Goal: Task Accomplishment & Management: Manage account settings

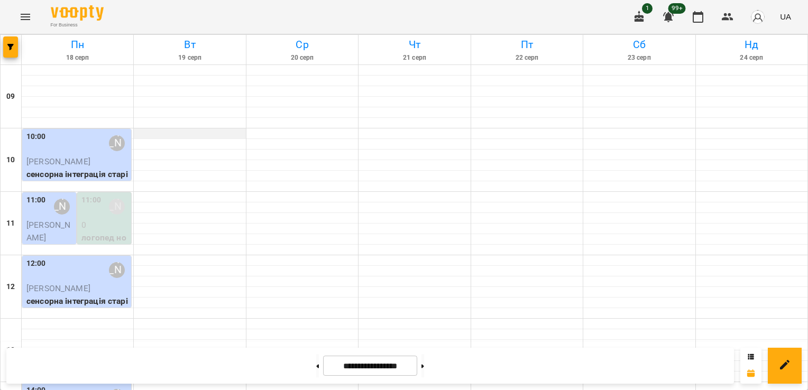
click at [200, 130] on div at bounding box center [190, 134] width 112 height 11
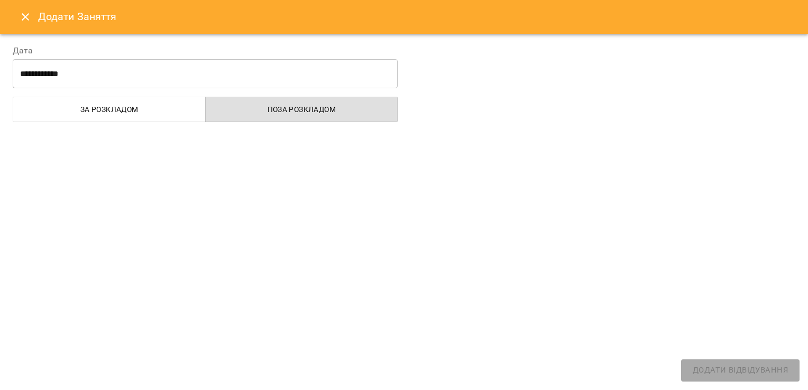
select select
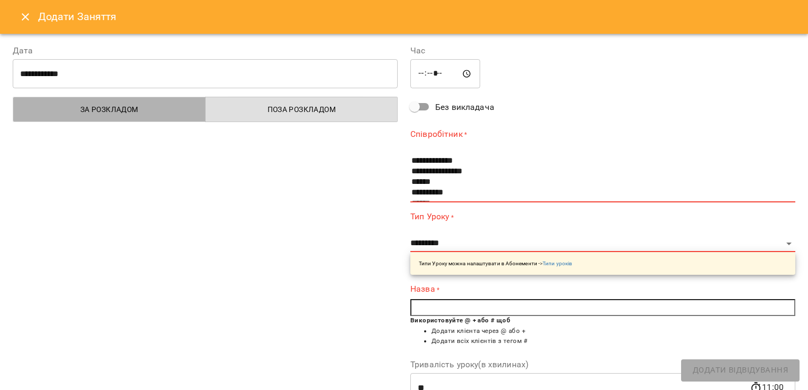
click at [161, 112] on span "За розкладом" at bounding box center [110, 109] width 180 height 13
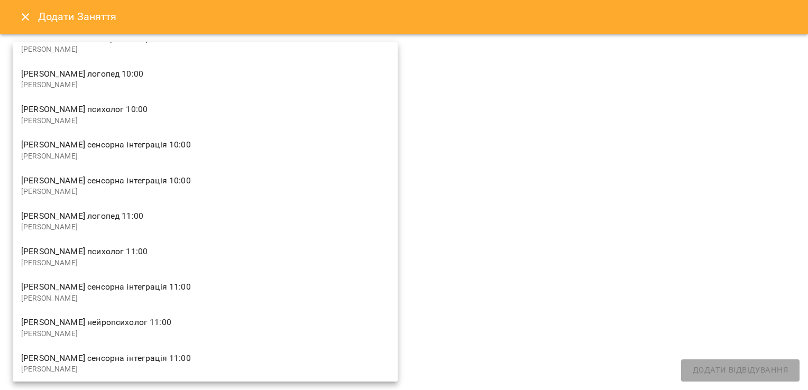
scroll to position [50, 0]
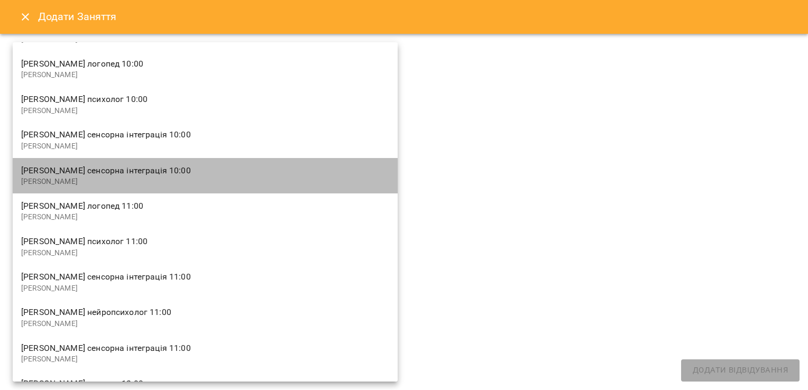
click at [247, 174] on span "[PERSON_NAME] сенсорна інтеграція 10:00" at bounding box center [205, 171] width 368 height 13
type input "**********"
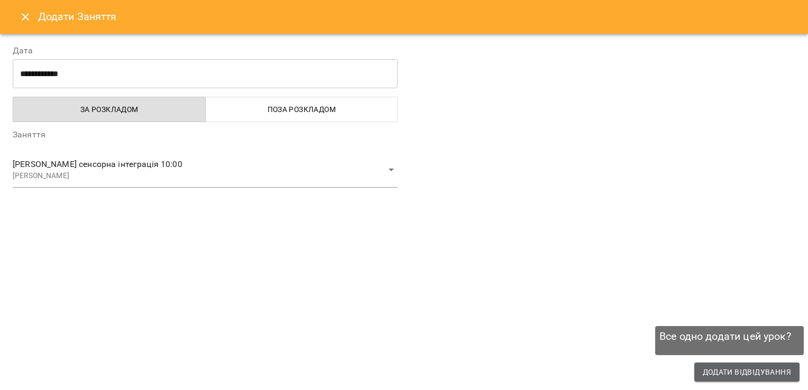
click at [711, 371] on span "Додати Відвідування" at bounding box center [747, 372] width 88 height 13
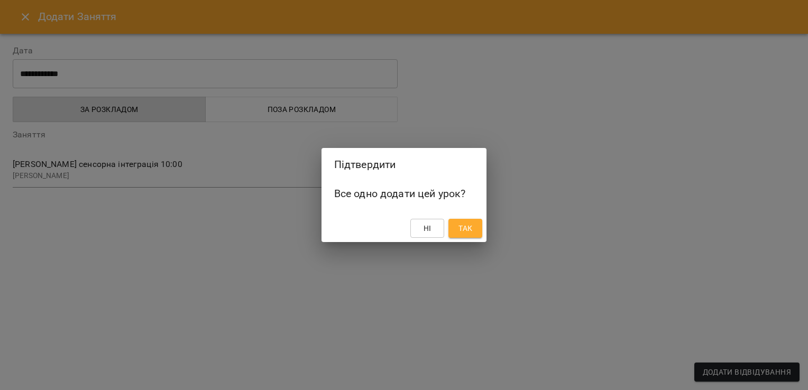
click at [472, 228] on span "Так" at bounding box center [466, 228] width 14 height 13
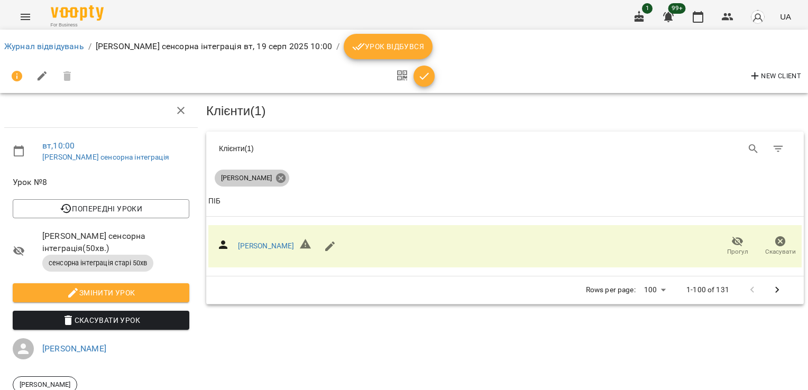
click at [277, 181] on icon at bounding box center [281, 178] width 12 height 12
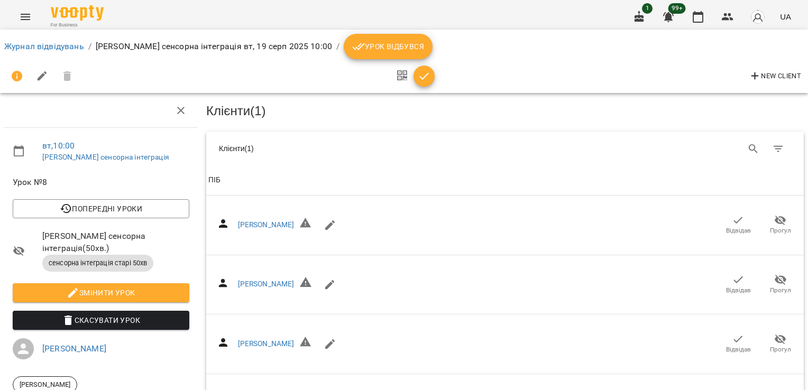
click at [183, 114] on icon "button" at bounding box center [181, 110] width 13 height 13
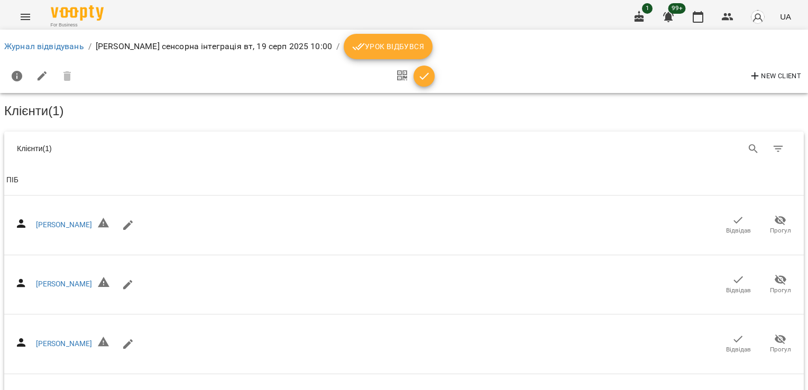
click at [28, 16] on icon "Menu" at bounding box center [25, 17] width 13 height 13
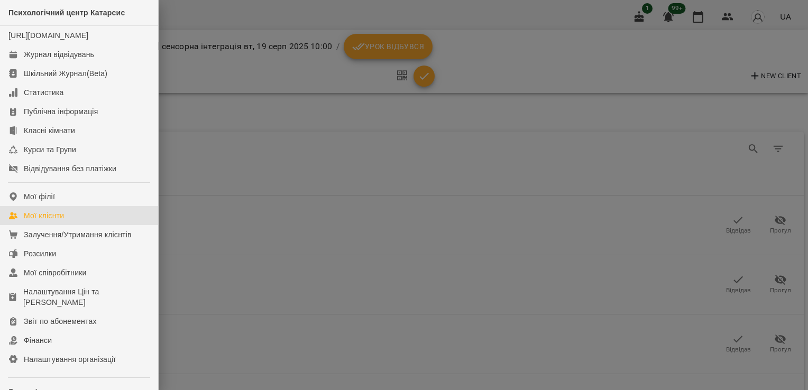
click at [57, 221] on div "Мої клієнти" at bounding box center [44, 216] width 40 height 11
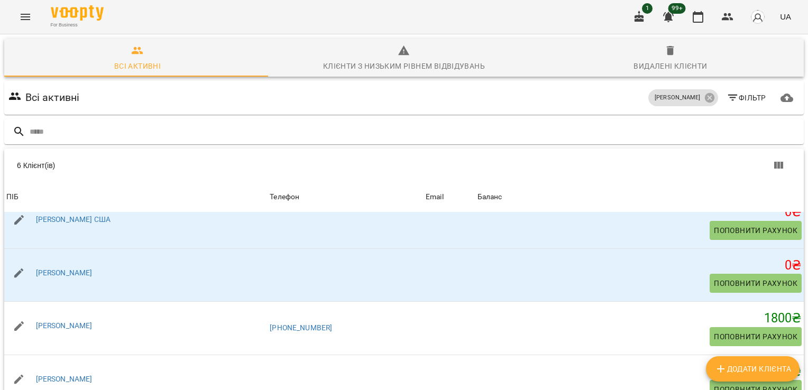
scroll to position [84, 0]
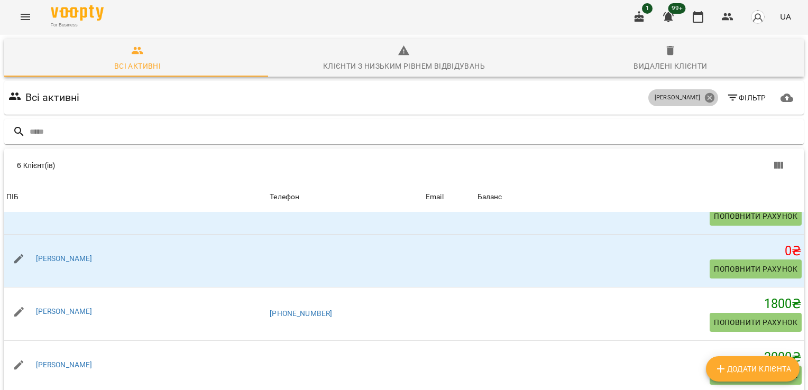
click at [705, 102] on icon at bounding box center [710, 98] width 10 height 10
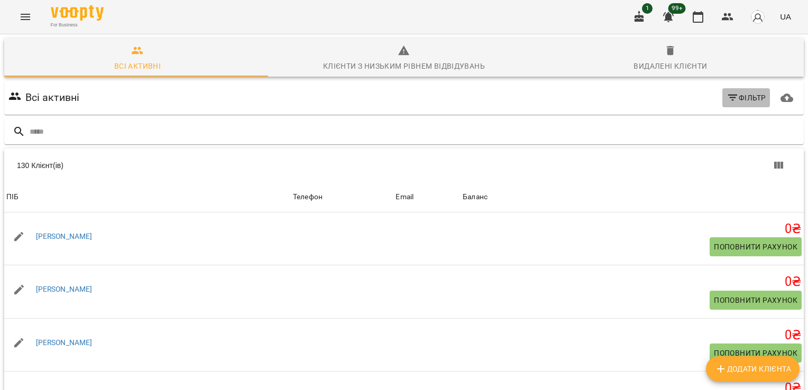
click at [731, 98] on span "Фільтр" at bounding box center [747, 98] width 40 height 13
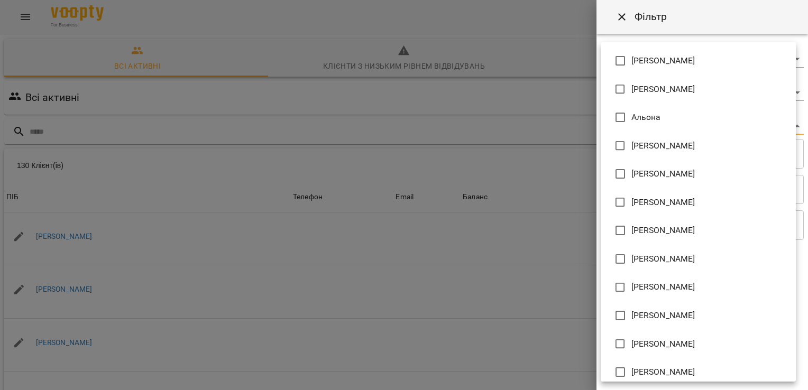
click at [788, 126] on body "For Business 1 99+ UA Всі активні Клієнти з низьким рівнем відвідувань Видалені…" at bounding box center [404, 276] width 808 height 553
type input "**********"
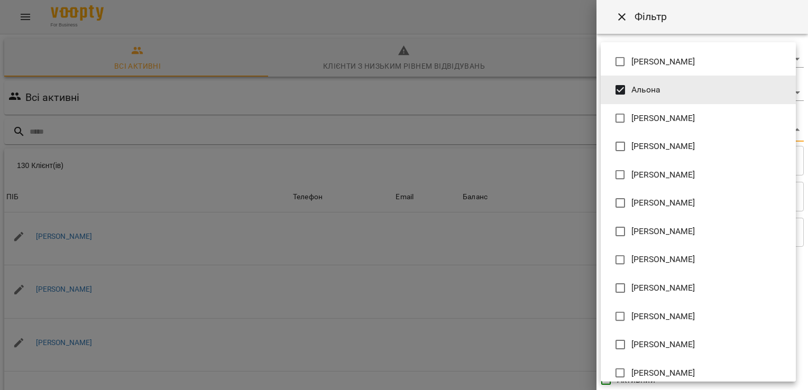
click at [546, 55] on div at bounding box center [404, 195] width 808 height 390
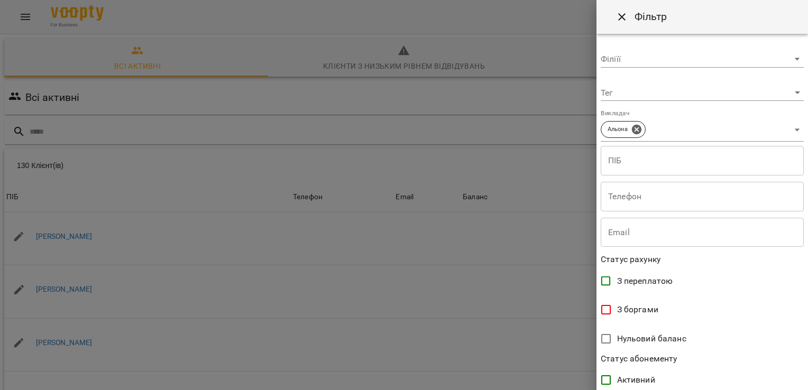
click at [559, 46] on div at bounding box center [404, 195] width 808 height 390
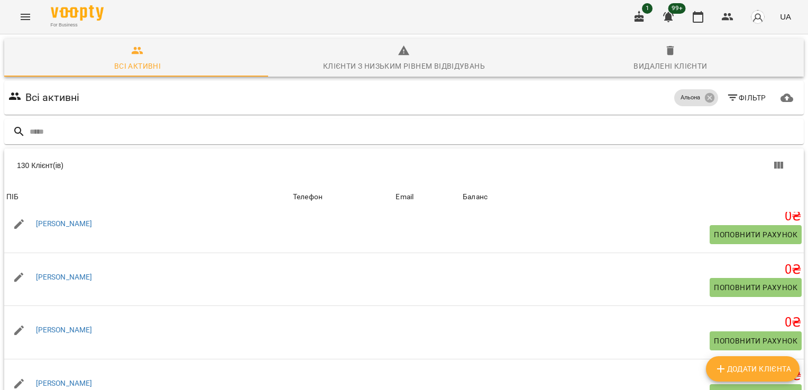
scroll to position [2384, 0]
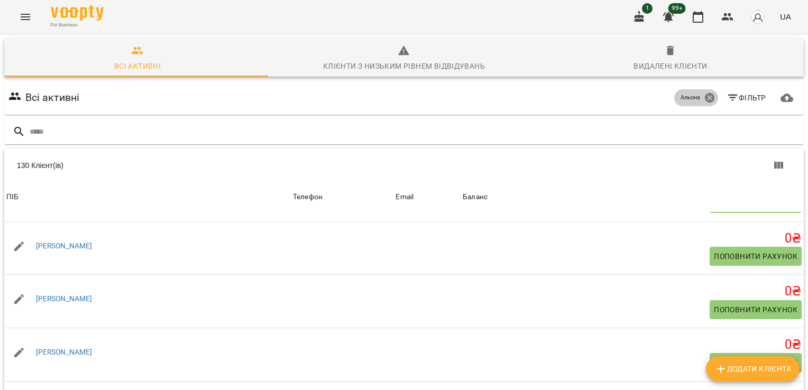
click at [705, 102] on icon at bounding box center [710, 98] width 10 height 10
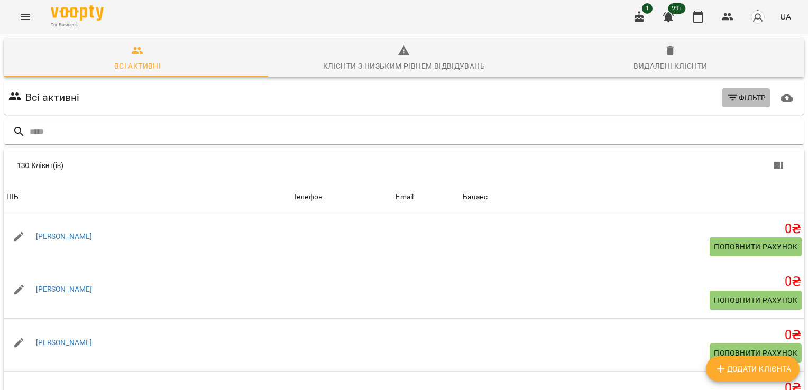
click at [733, 98] on span "Фільтр" at bounding box center [747, 98] width 40 height 13
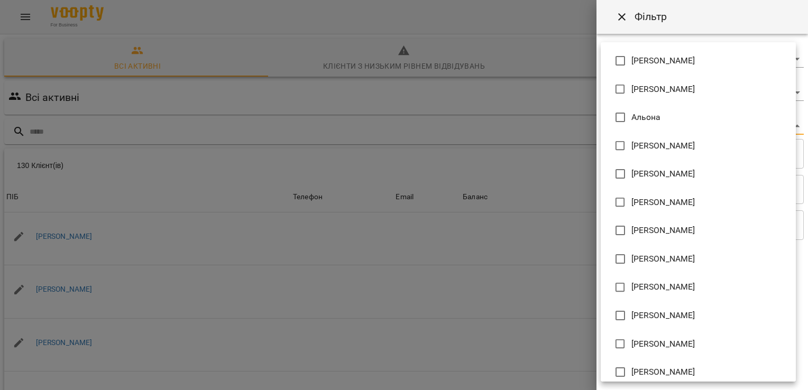
click at [790, 126] on body "For Business 1 99+ UA Всі активні Клієнти з низьким рівнем відвідувань Видалені…" at bounding box center [404, 276] width 808 height 553
type input "**********"
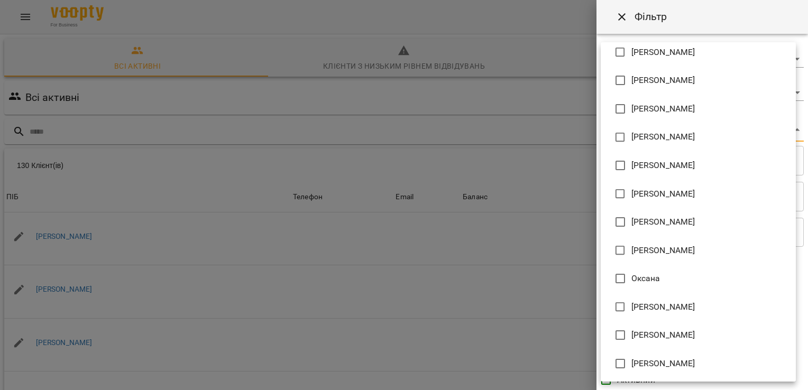
scroll to position [0, 0]
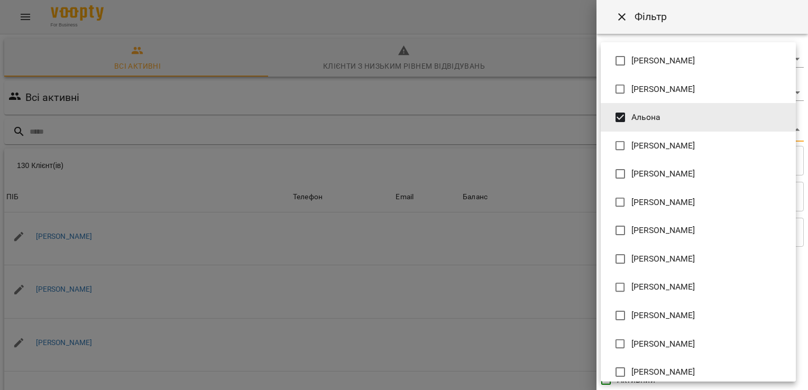
click at [568, 82] on div at bounding box center [404, 195] width 808 height 390
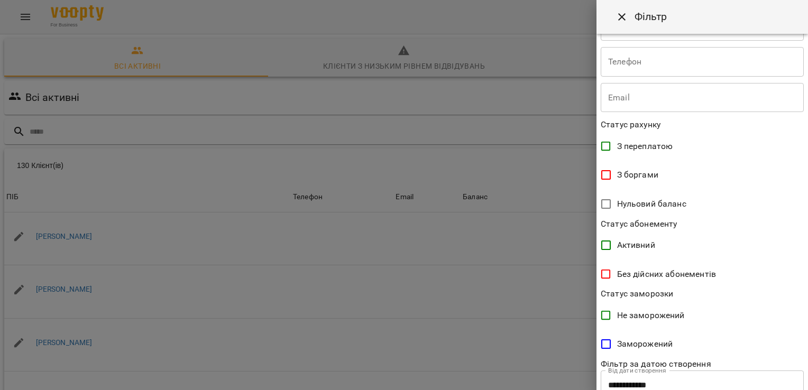
scroll to position [205, 0]
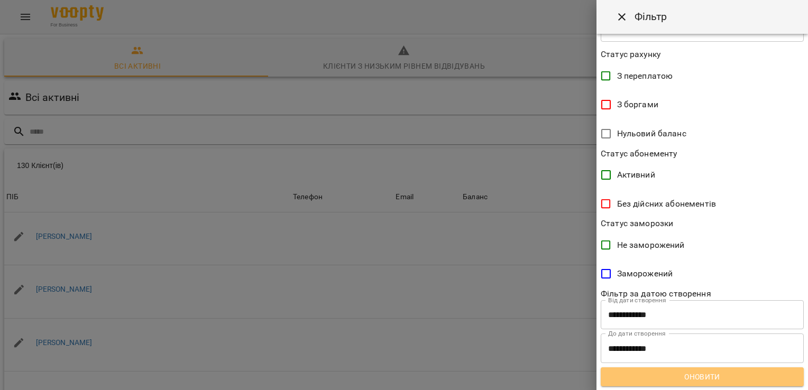
click at [770, 373] on span "Оновити" at bounding box center [703, 377] width 186 height 13
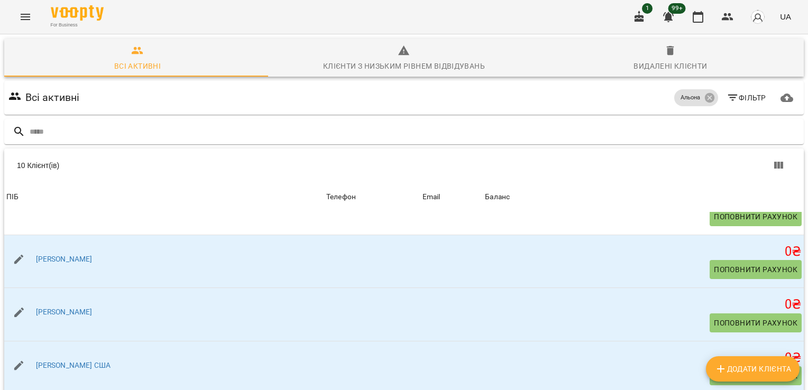
scroll to position [121, 0]
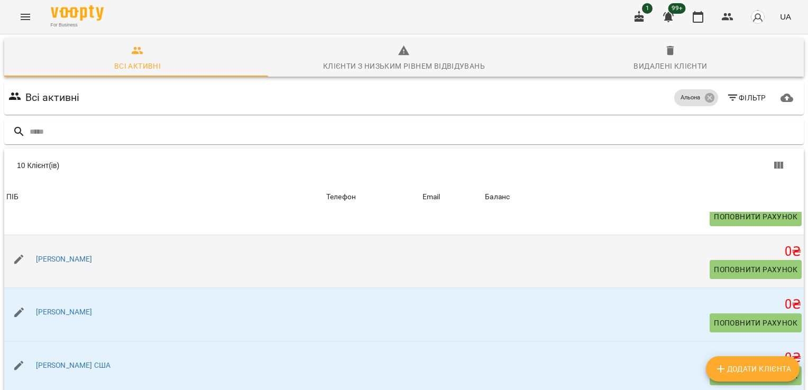
click at [744, 263] on span "Поповнити рахунок" at bounding box center [756, 269] width 84 height 13
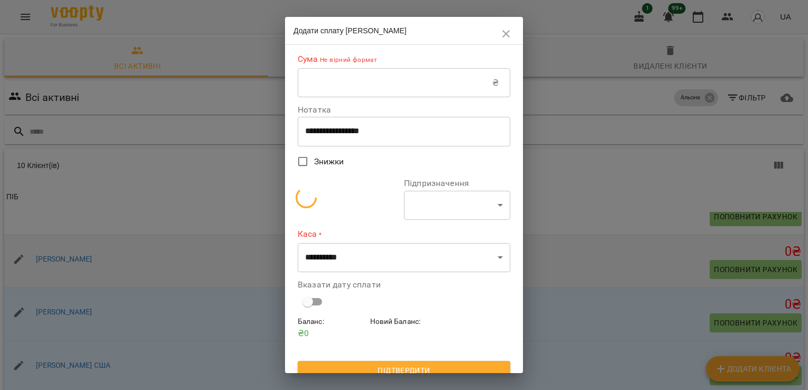
select select "**********"
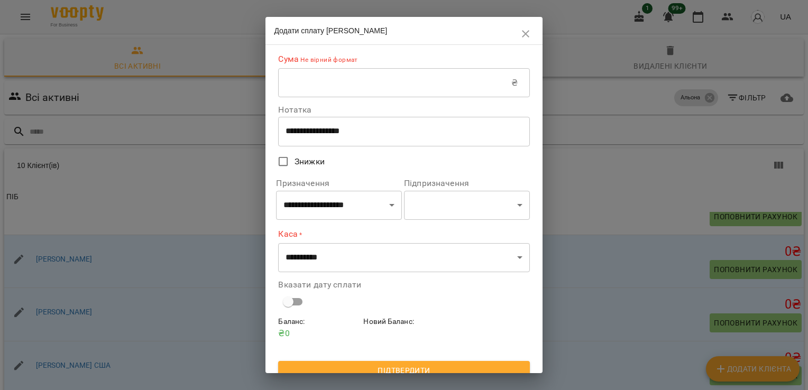
click at [479, 86] on input "text" at bounding box center [394, 83] width 233 height 30
click at [531, 39] on icon "button" at bounding box center [526, 34] width 13 height 13
